Goal: Task Accomplishment & Management: Use online tool/utility

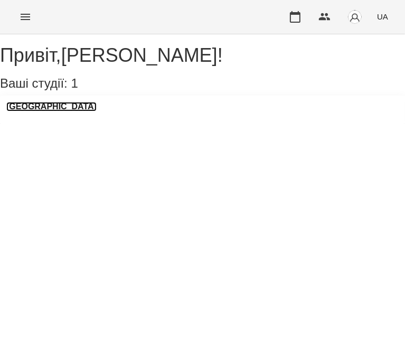
click at [61, 111] on h3 "[GEOGRAPHIC_DATA]" at bounding box center [51, 107] width 90 height 10
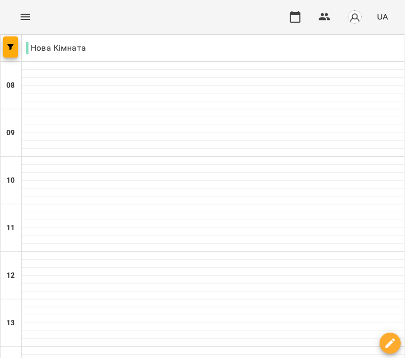
scroll to position [21, 0]
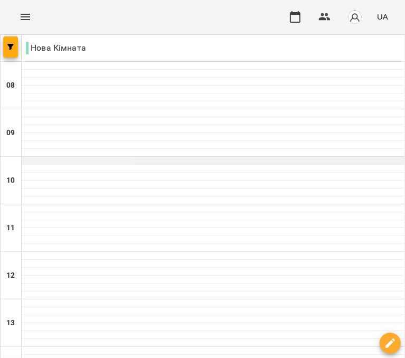
drag, startPoint x: 25, startPoint y: 134, endPoint x: 28, endPoint y: 142, distance: 8.3
click at [27, 157] on div at bounding box center [213, 161] width 383 height 8
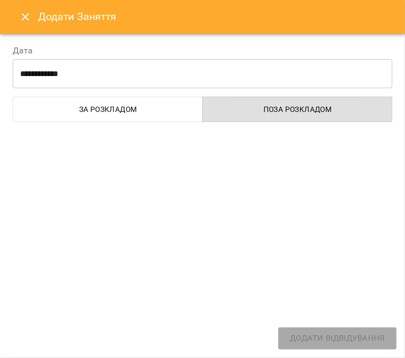
select select "**********"
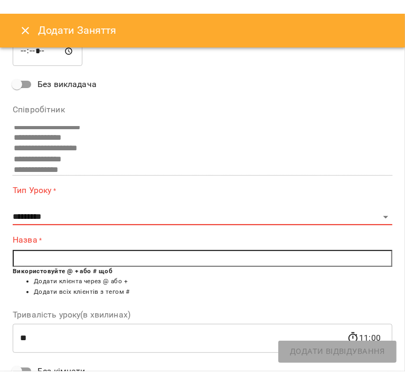
scroll to position [150, 0]
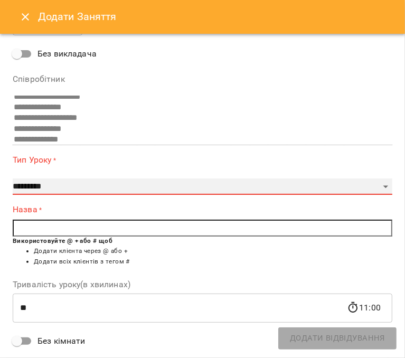
click at [50, 180] on select "**********" at bounding box center [203, 186] width 380 height 17
select select "*********"
click at [13, 178] on select "**********" at bounding box center [203, 186] width 380 height 17
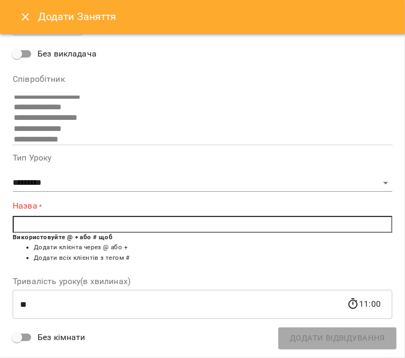
click at [63, 226] on input "text" at bounding box center [203, 224] width 380 height 17
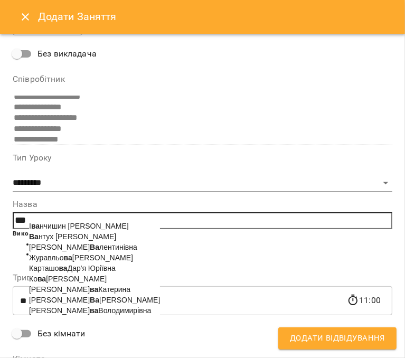
click at [71, 236] on span "Ва нтух Оксана Миколаївна" at bounding box center [72, 236] width 87 height 8
type input "**********"
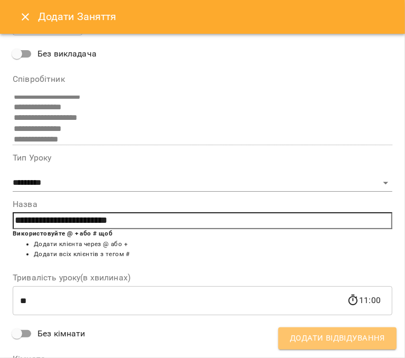
click at [328, 332] on span "Додати Відвідування" at bounding box center [337, 338] width 95 height 14
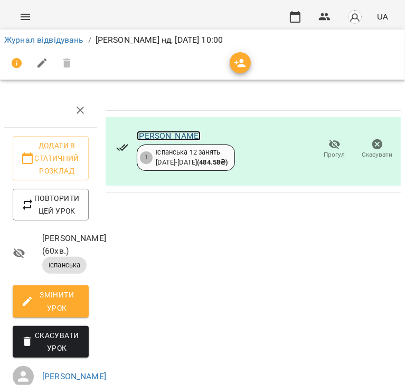
click at [201, 134] on link "[PERSON_NAME]" at bounding box center [169, 136] width 64 height 10
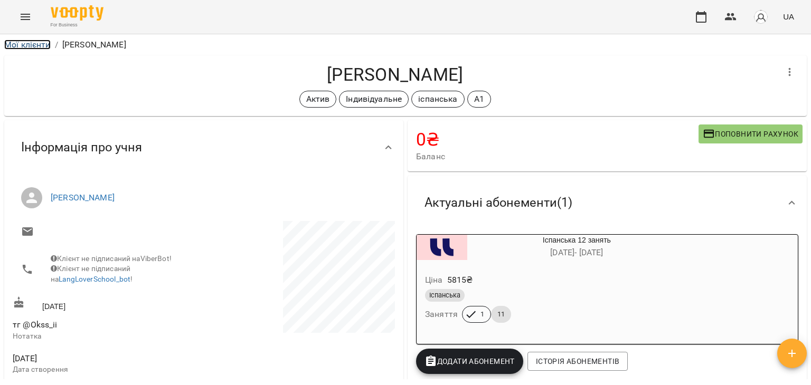
click at [32, 48] on link "Мої клієнти" at bounding box center [27, 45] width 46 height 10
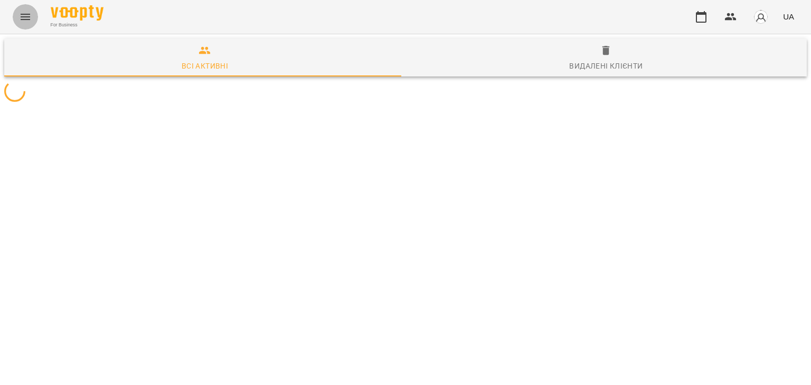
click at [16, 17] on button "Menu" at bounding box center [25, 16] width 25 height 25
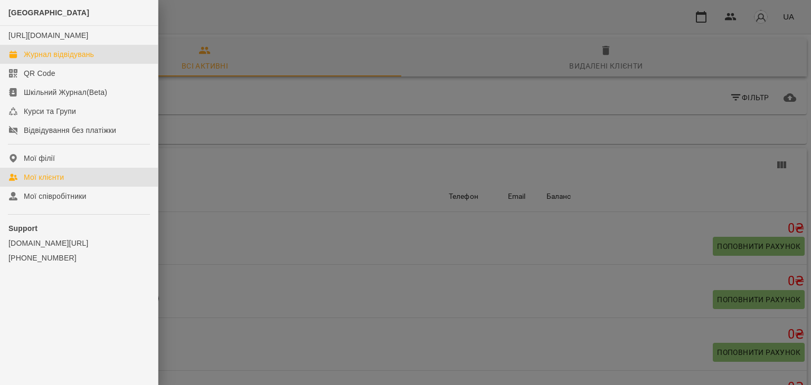
click at [96, 64] on link "Журнал відвідувань" at bounding box center [79, 54] width 158 height 19
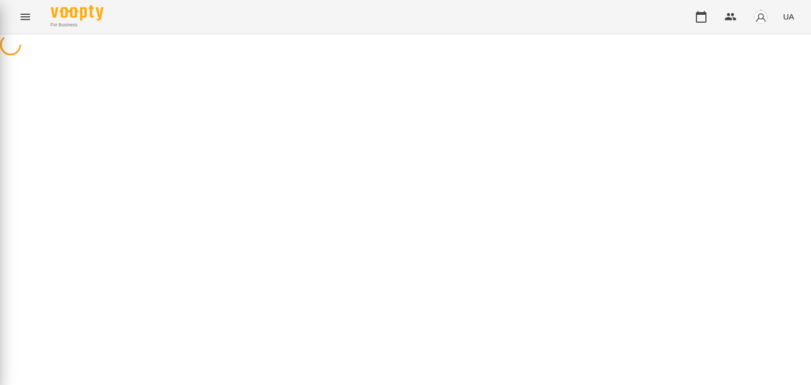
click at [96, 71] on div "LangLover School [URL][DOMAIN_NAME] Журнал відвідувань QR Code Шкільний Журнал(…" at bounding box center [405, 192] width 811 height 385
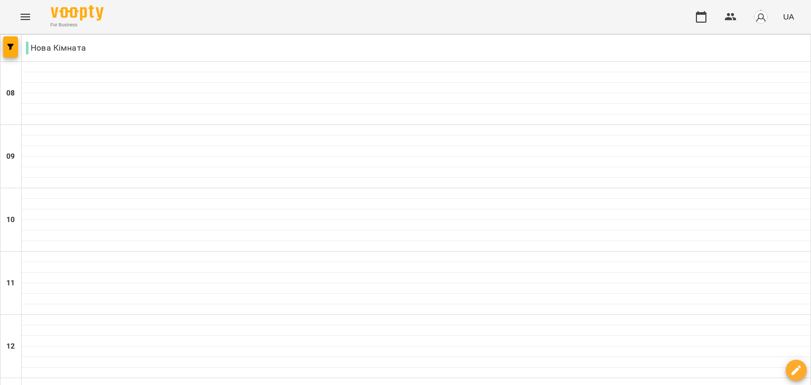
scroll to position [697, 0]
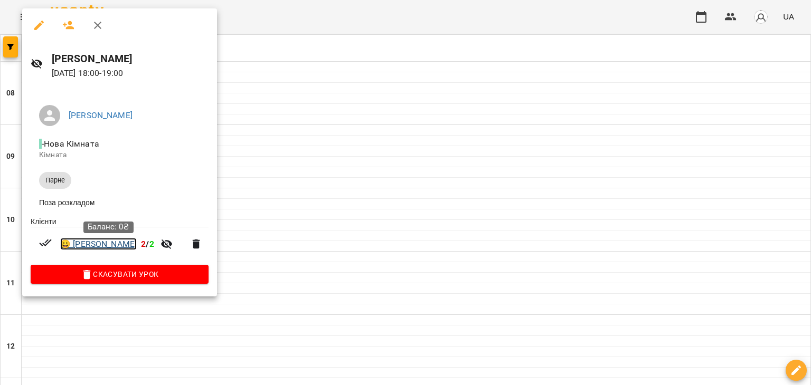
click at [119, 243] on link "😀 [PERSON_NAME]" at bounding box center [98, 244] width 77 height 13
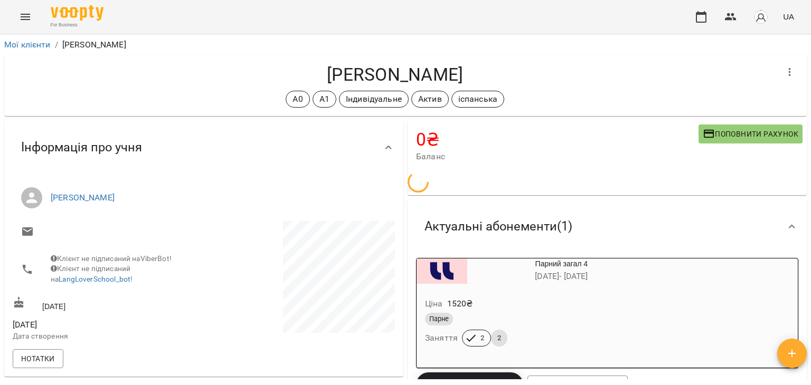
drag, startPoint x: 810, startPoint y: 94, endPoint x: 809, endPoint y: 109, distance: 14.3
click at [809, 109] on div "**********" at bounding box center [405, 226] width 811 height 385
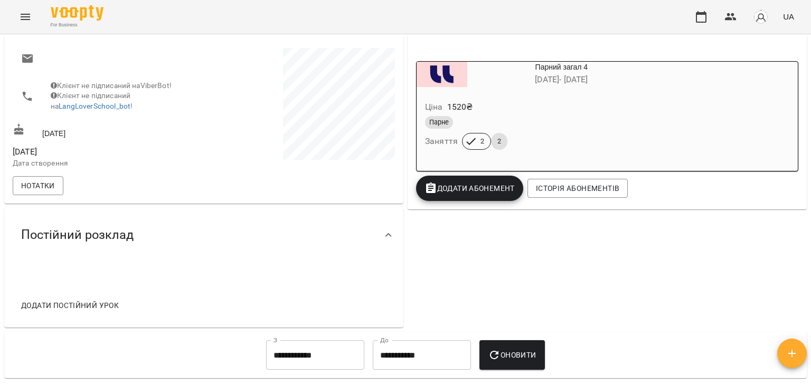
scroll to position [175, 0]
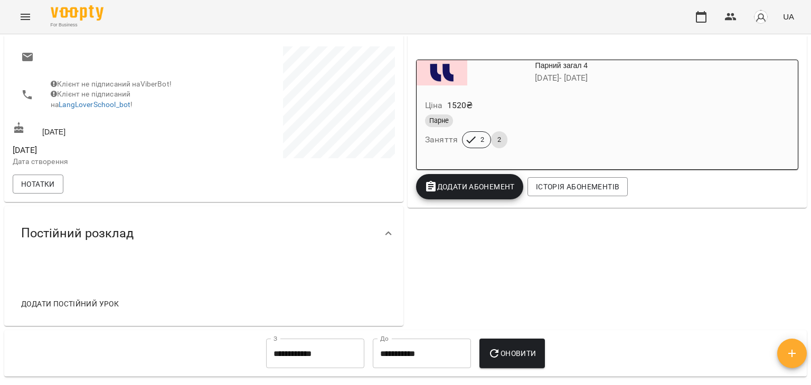
drag, startPoint x: 810, startPoint y: 165, endPoint x: 802, endPoint y: 87, distance: 78.0
click at [802, 87] on div "**********" at bounding box center [405, 226] width 811 height 385
drag, startPoint x: 800, startPoint y: 130, endPoint x: 801, endPoint y: 44, distance: 86.6
click at [801, 44] on div "**********" at bounding box center [405, 207] width 807 height 343
click at [807, 150] on div "**********" at bounding box center [405, 226] width 811 height 385
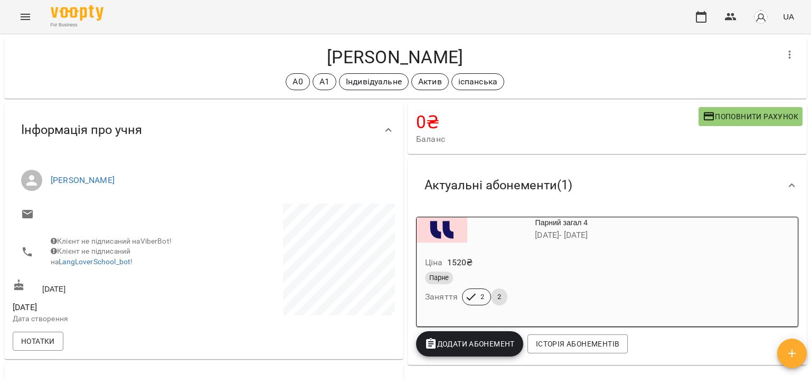
scroll to position [0, 0]
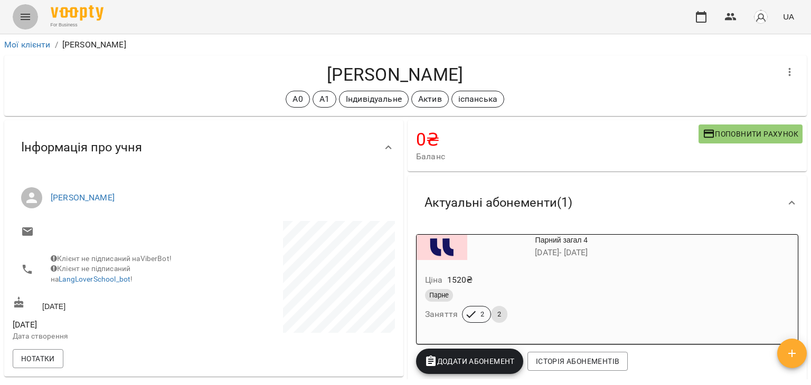
click at [24, 17] on icon "Menu" at bounding box center [25, 17] width 13 height 13
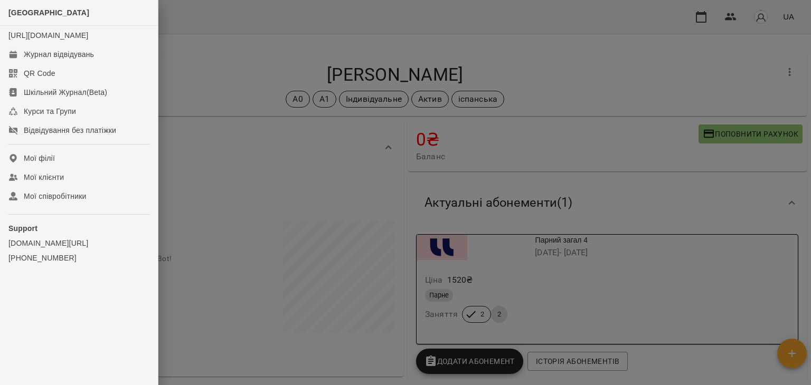
click at [266, 158] on div at bounding box center [405, 192] width 811 height 385
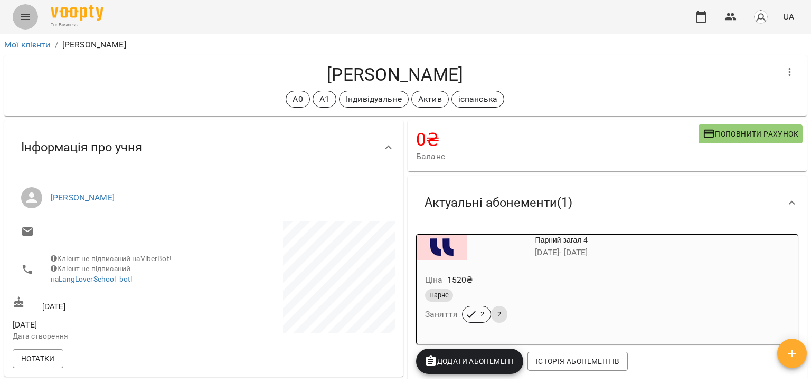
click at [18, 16] on button "Menu" at bounding box center [25, 16] width 25 height 25
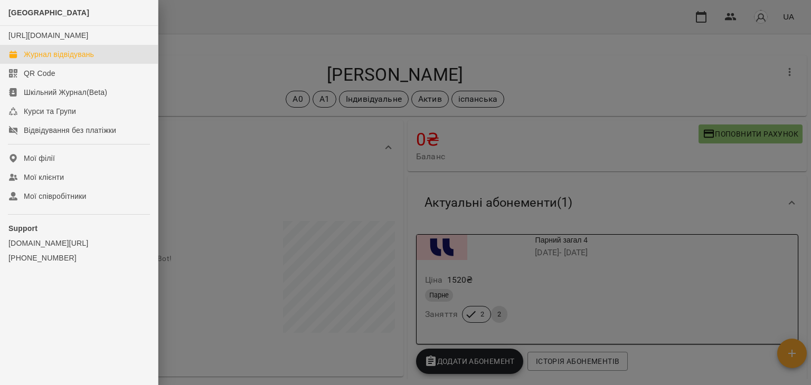
click at [55, 57] on link "Журнал відвідувань" at bounding box center [79, 54] width 158 height 19
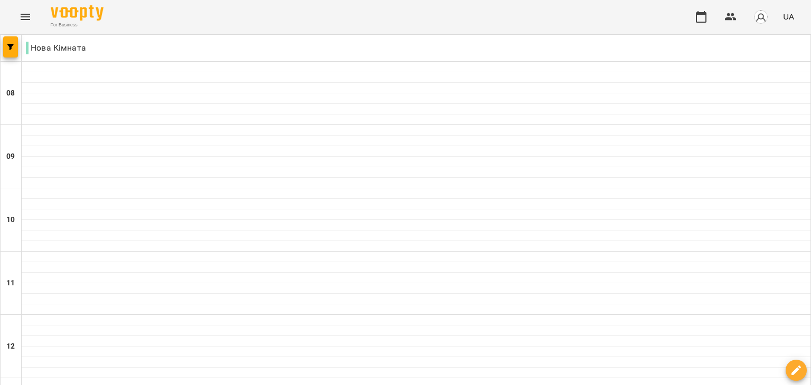
scroll to position [321, 0]
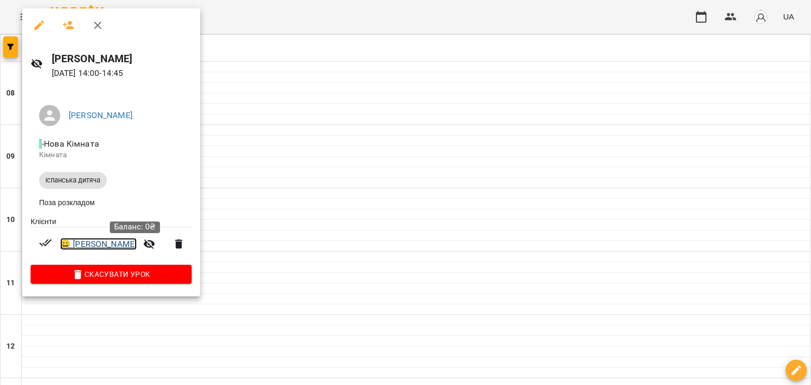
click at [137, 243] on link "😀 [PERSON_NAME]" at bounding box center [98, 244] width 77 height 13
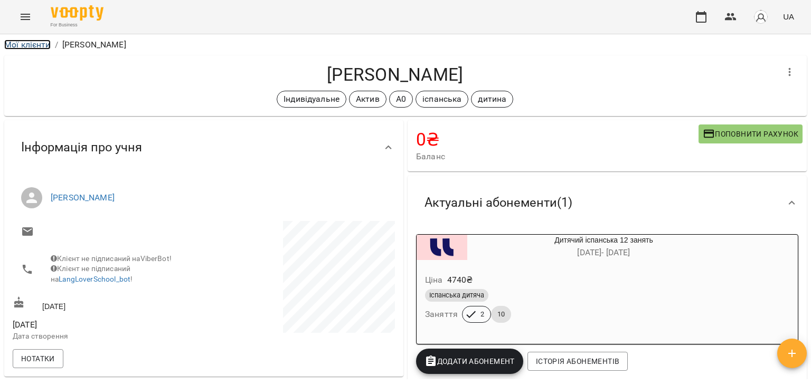
click at [17, 46] on link "Мої клієнти" at bounding box center [27, 45] width 46 height 10
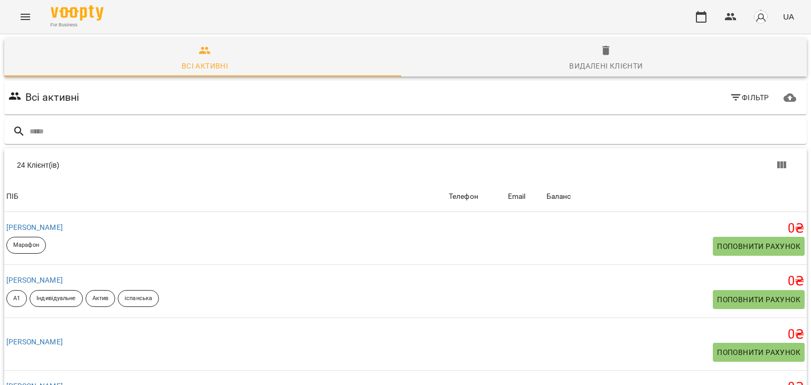
click at [23, 23] on button "Menu" at bounding box center [25, 16] width 25 height 25
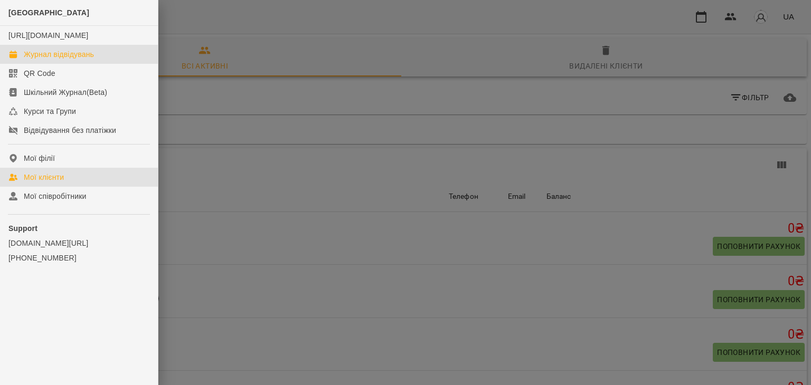
click at [50, 64] on link "Журнал відвідувань" at bounding box center [79, 54] width 158 height 19
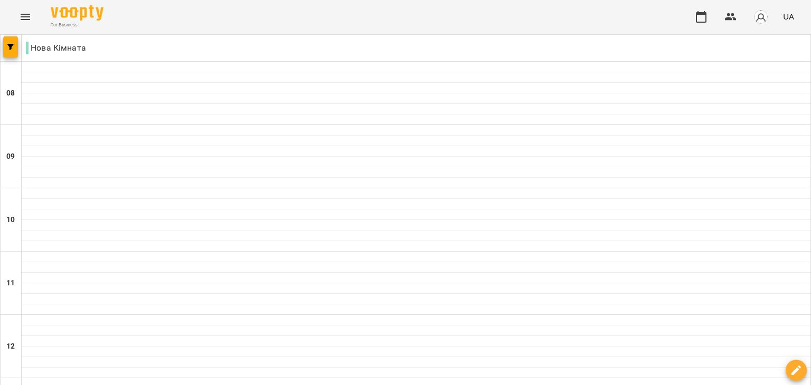
scroll to position [697, 0]
drag, startPoint x: 794, startPoint y: 199, endPoint x: 800, endPoint y: 317, distance: 117.9
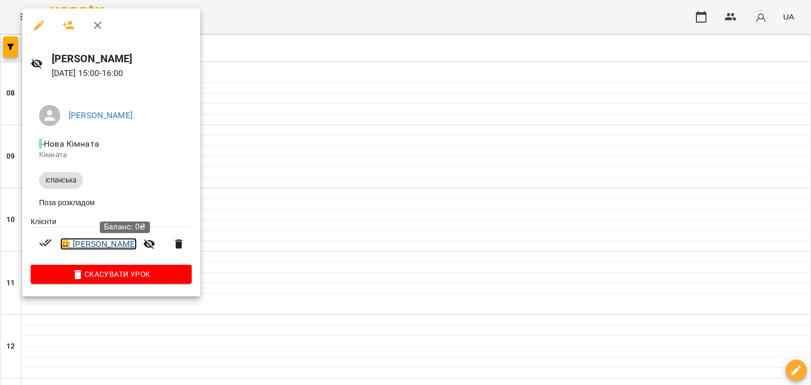
click at [137, 241] on link "😀 [PERSON_NAME]" at bounding box center [98, 244] width 77 height 13
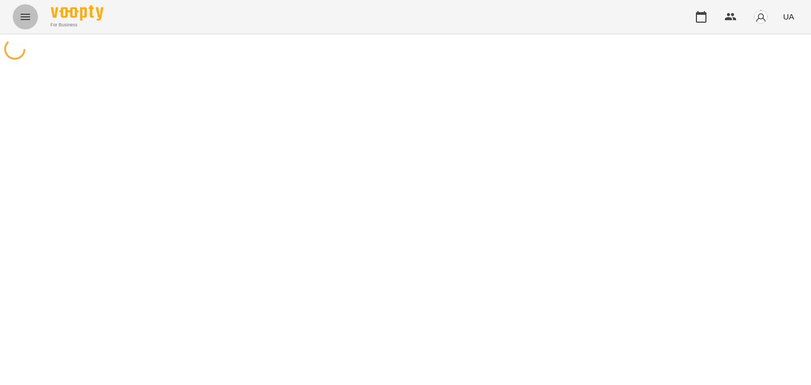
click at [19, 13] on icon "Menu" at bounding box center [25, 17] width 13 height 13
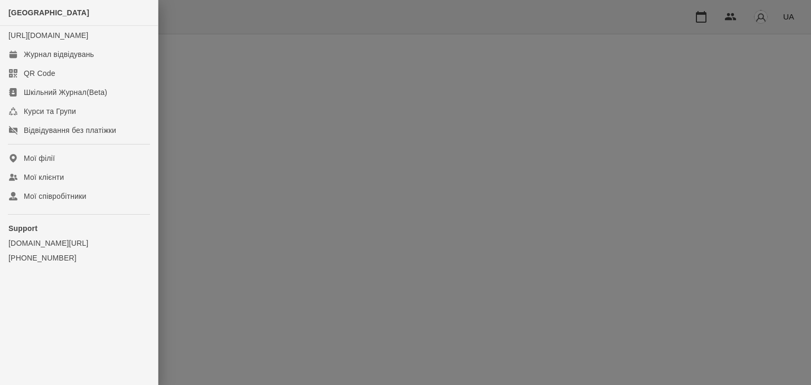
click at [397, 124] on div at bounding box center [405, 192] width 811 height 385
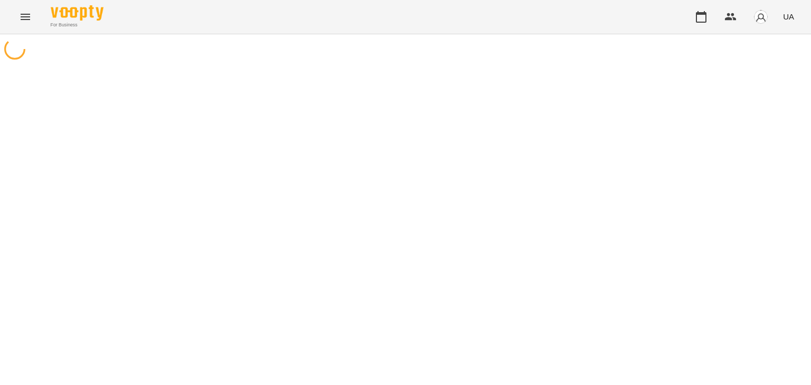
click at [789, 15] on span "UA" at bounding box center [788, 16] width 11 height 11
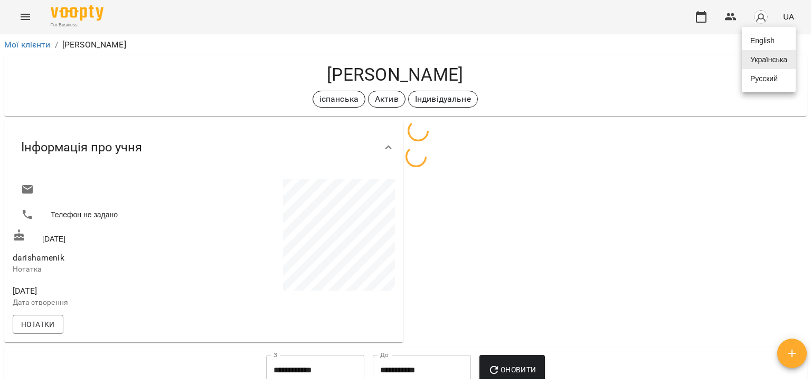
click at [762, 22] on div at bounding box center [405, 192] width 811 height 385
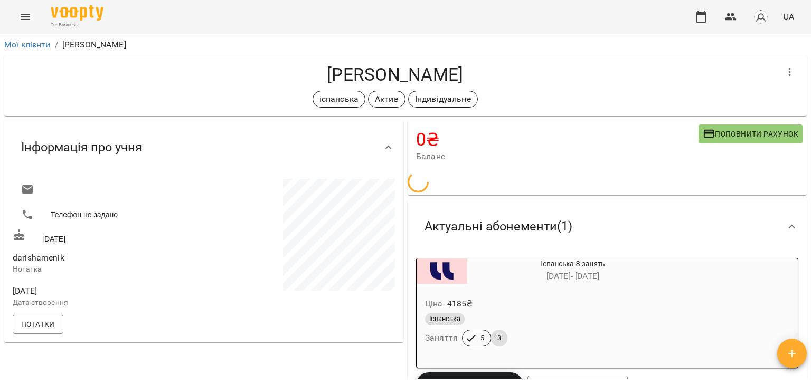
click at [760, 17] on img "button" at bounding box center [760, 17] width 15 height 15
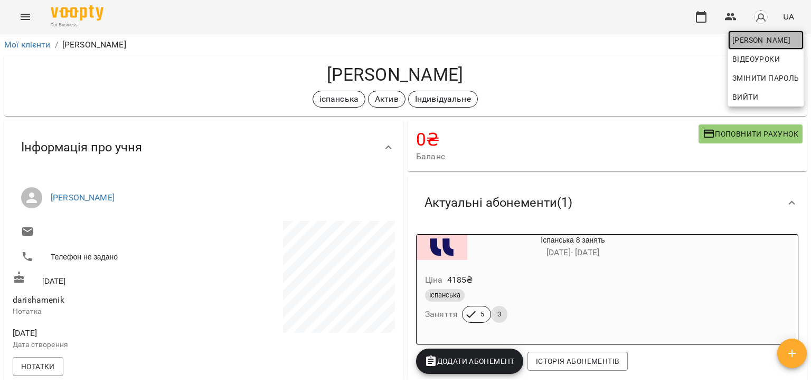
click at [760, 35] on span "[PERSON_NAME]" at bounding box center [765, 40] width 67 height 13
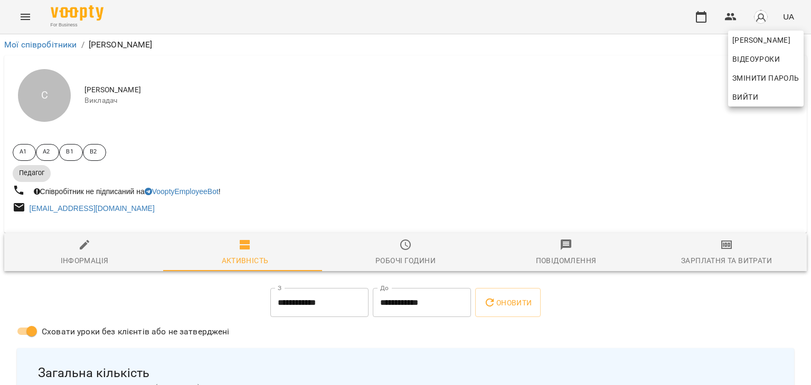
click at [709, 262] on div at bounding box center [405, 192] width 811 height 385
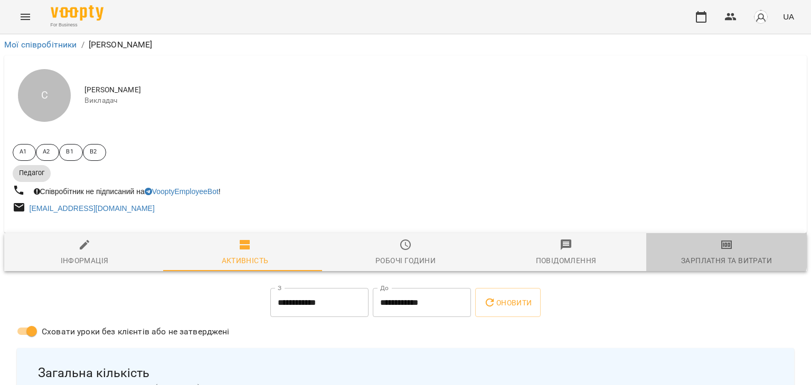
click at [695, 248] on span "Зарплатня та Витрати" at bounding box center [726, 253] width 148 height 29
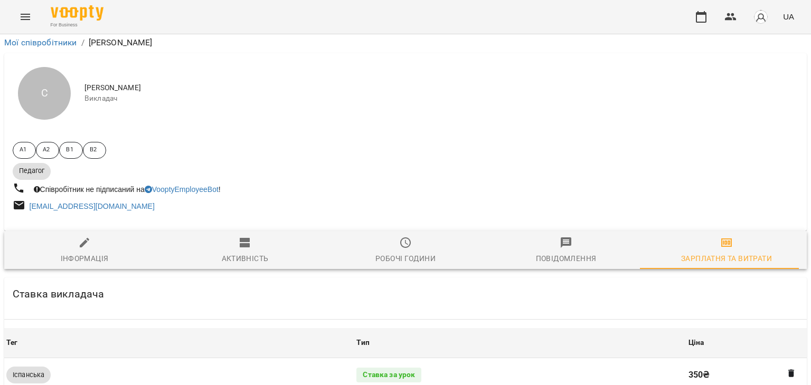
scroll to position [266, 0]
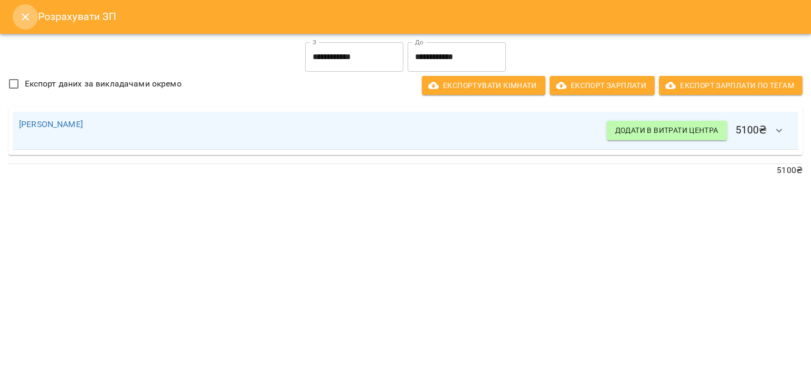
click at [23, 12] on icon "Close" at bounding box center [25, 17] width 13 height 13
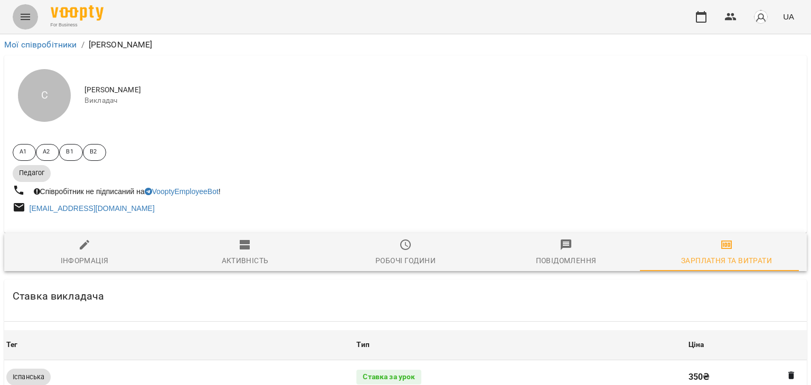
click at [28, 22] on icon "Menu" at bounding box center [25, 17] width 13 height 13
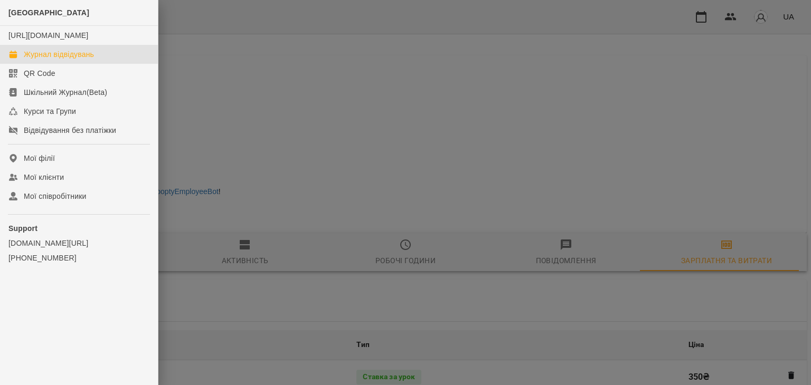
click at [60, 60] on div "Журнал відвідувань" at bounding box center [59, 54] width 70 height 11
